Goal: Entertainment & Leisure: Consume media (video, audio)

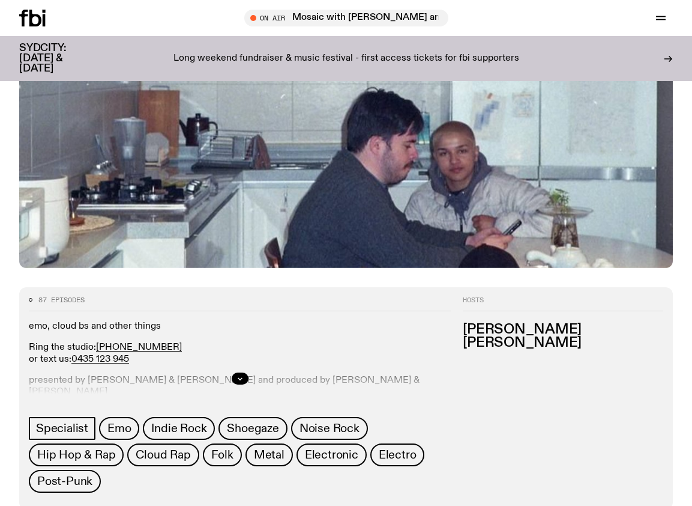
scroll to position [348, 0]
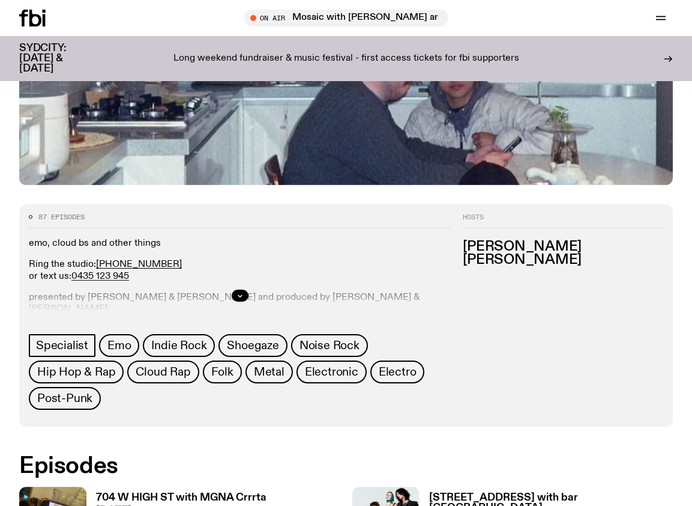
click at [155, 303] on div at bounding box center [240, 295] width 422 height 38
click at [234, 290] on button "button" at bounding box center [240, 295] width 17 height 12
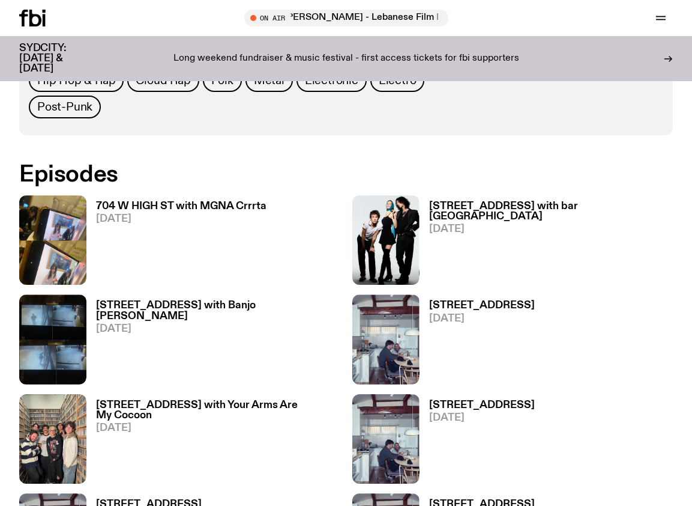
scroll to position [712, 0]
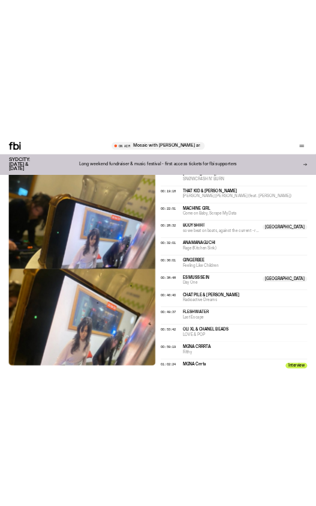
scroll to position [612, 0]
